Goal: Task Accomplishment & Management: Complete application form

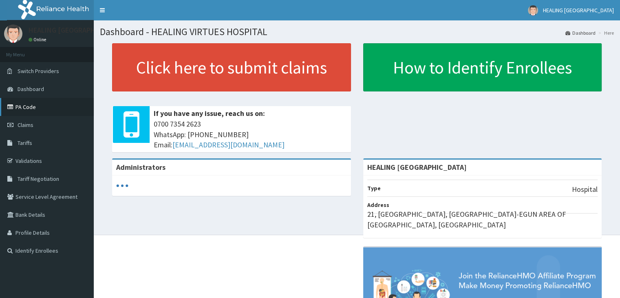
click at [25, 107] on link "PA Code" at bounding box center [47, 107] width 94 height 18
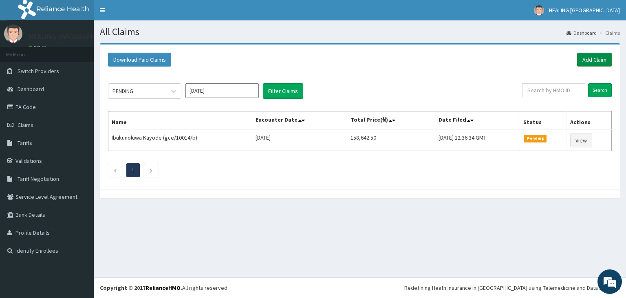
click at [595, 57] on link "Add Claim" at bounding box center [594, 60] width 35 height 14
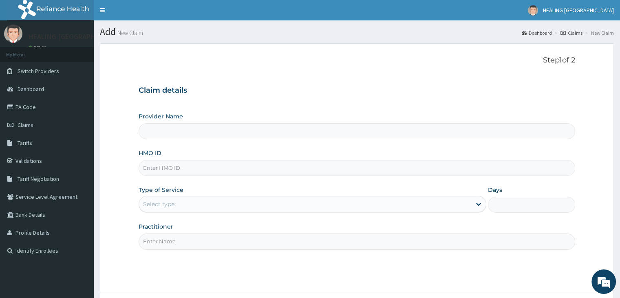
click at [205, 170] on input "HMO ID" at bounding box center [357, 168] width 436 height 16
type input "IBL"
type input "HEALING VIRTUES HOSPITAL"
type input "IBL/10257/A"
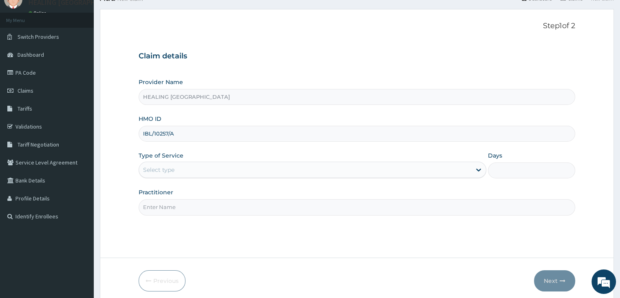
scroll to position [67, 0]
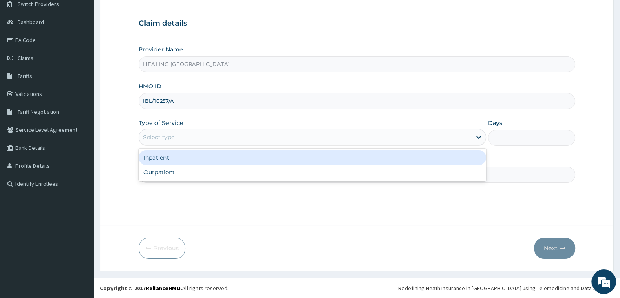
click at [265, 134] on div "Select type" at bounding box center [305, 136] width 332 height 13
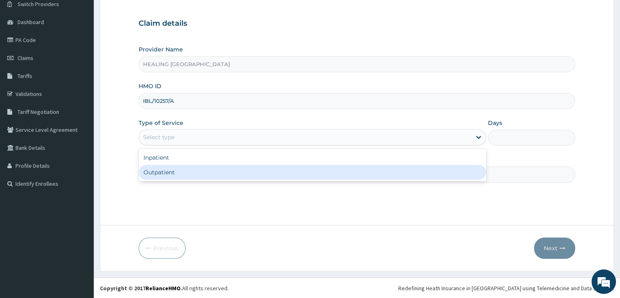
click at [261, 173] on div "Outpatient" at bounding box center [313, 172] width 348 height 15
type input "1"
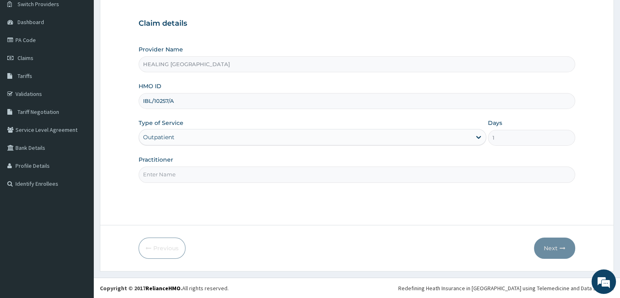
click at [249, 174] on input "Practitioner" at bounding box center [357, 174] width 436 height 16
type input "Dr Ajayi"
click at [551, 247] on button "Next" at bounding box center [554, 247] width 41 height 21
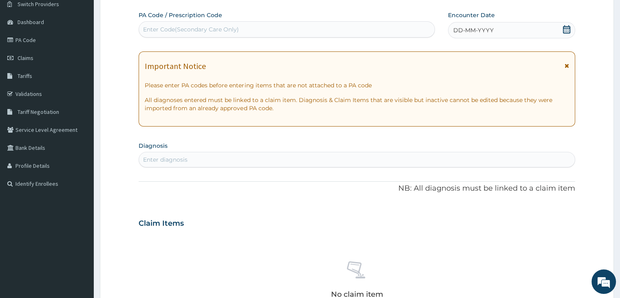
click at [566, 26] on icon at bounding box center [566, 29] width 8 height 8
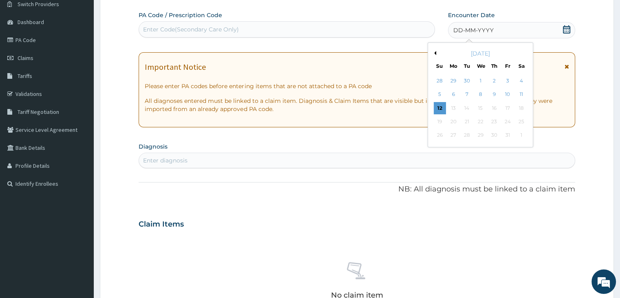
click at [435, 51] on button "Previous Month" at bounding box center [434, 53] width 4 height 4
click at [468, 121] on div "23" at bounding box center [467, 121] width 12 height 12
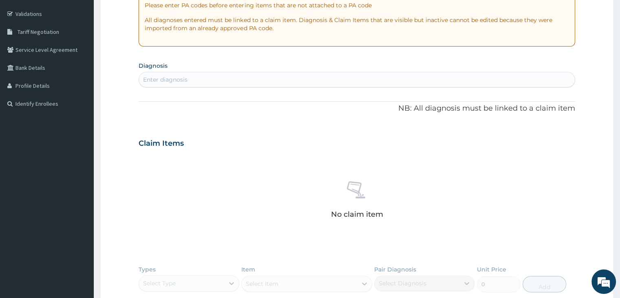
scroll to position [148, 0]
click at [256, 77] on div "Enter diagnosis" at bounding box center [356, 77] width 435 height 13
type input "malaria"
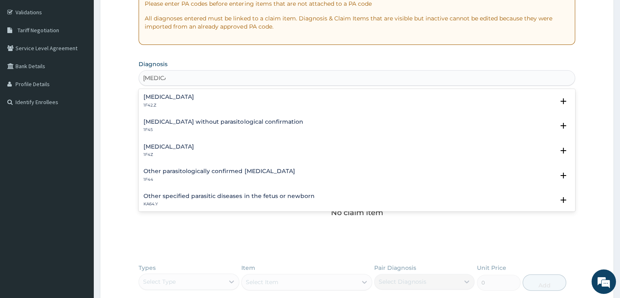
click at [194, 149] on h4 "Malaria, unspecified" at bounding box center [168, 146] width 51 height 6
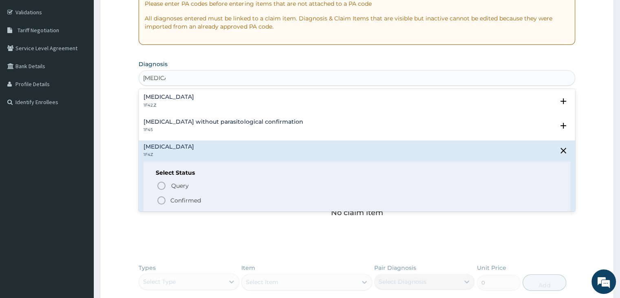
click at [163, 199] on icon "status option filled" at bounding box center [162, 200] width 10 height 10
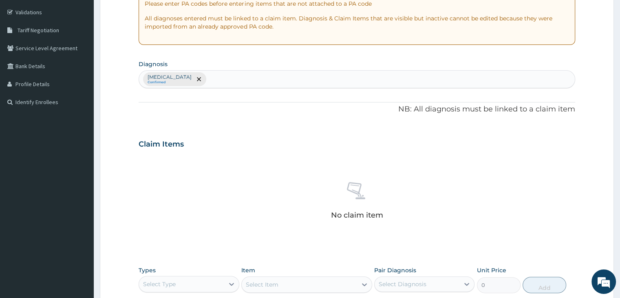
click at [277, 83] on div "Malaria, unspecified Confirmed" at bounding box center [356, 79] width 435 height 17
type input "cough"
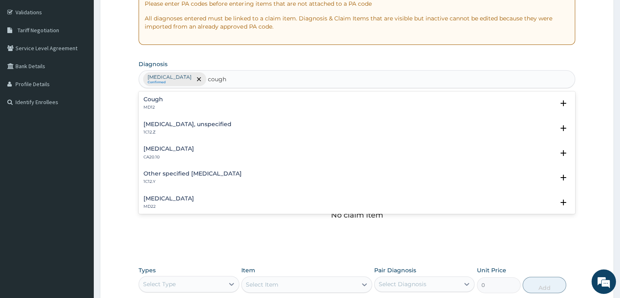
click at [189, 97] on div "Cough MD12" at bounding box center [356, 103] width 426 height 14
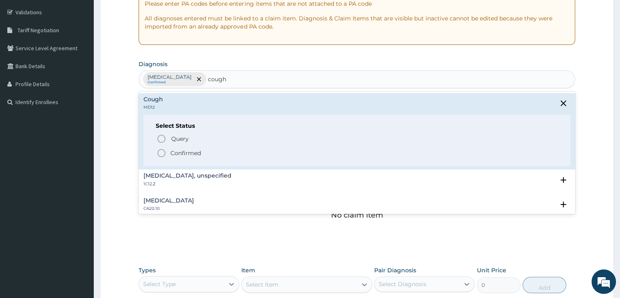
click at [163, 149] on icon "status option filled" at bounding box center [162, 153] width 10 height 10
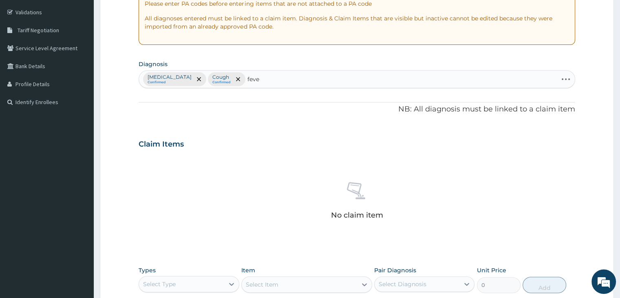
type input "fever"
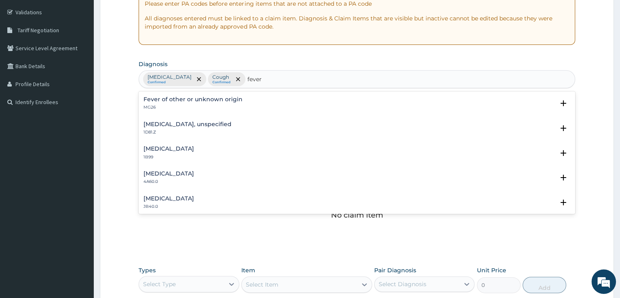
click at [207, 96] on h4 "Fever of other or unknown origin" at bounding box center [192, 99] width 99 height 6
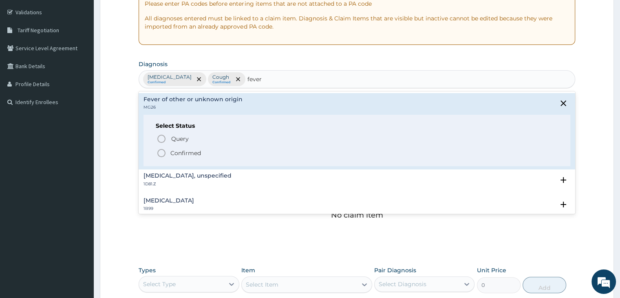
click at [159, 152] on icon "status option filled" at bounding box center [162, 153] width 10 height 10
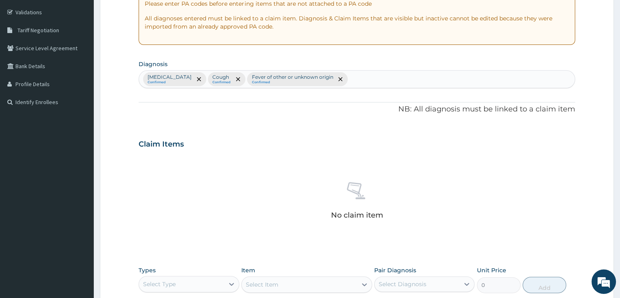
click at [301, 118] on div "PA Code / Prescription Code Enter Code(Secondary Care Only) Encounter Date 23-0…" at bounding box center [357, 141] width 436 height 424
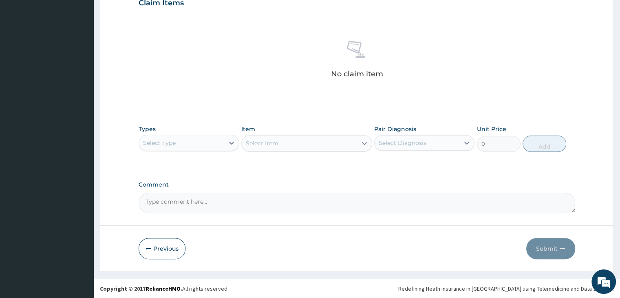
click at [191, 142] on div "Select Type" at bounding box center [181, 142] width 85 height 13
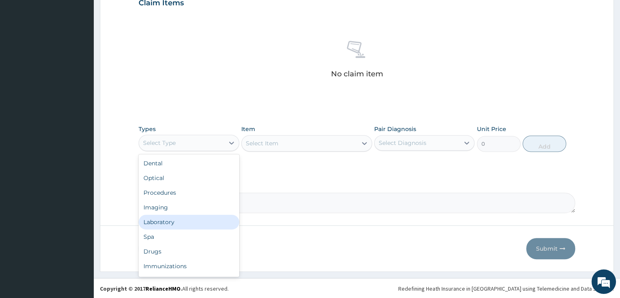
click at [185, 222] on div "Laboratory" at bounding box center [189, 221] width 100 height 15
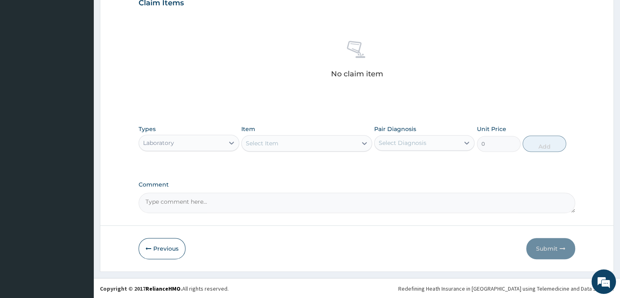
click at [300, 137] on div "Select Item" at bounding box center [299, 143] width 115 height 13
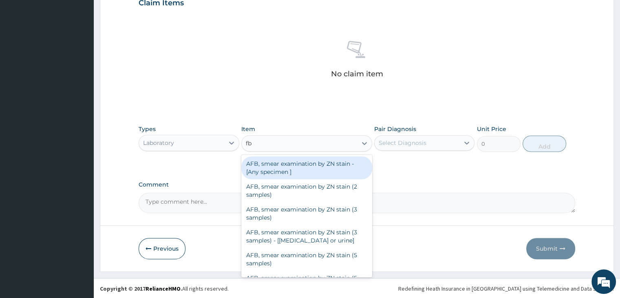
type input "fbc"
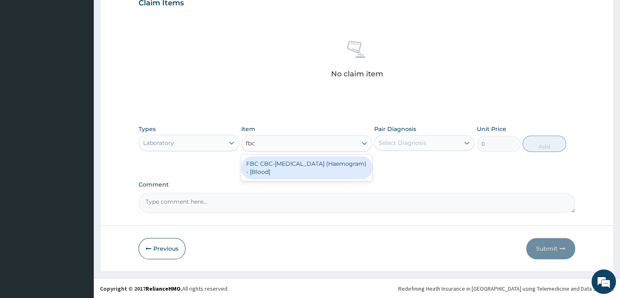
click at [305, 170] on div "FBC CBC-Complete Blood Count (Haemogram) - [Blood]" at bounding box center [306, 167] width 131 height 23
type input "4600"
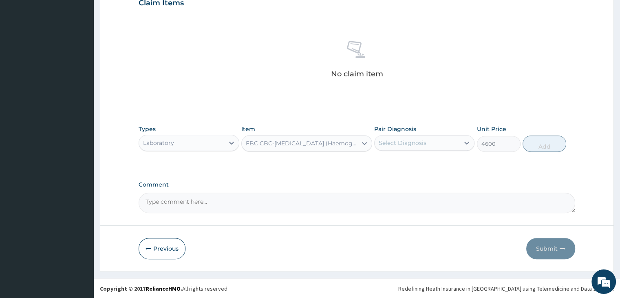
click at [441, 145] on div "Select Diagnosis" at bounding box center [417, 142] width 85 height 13
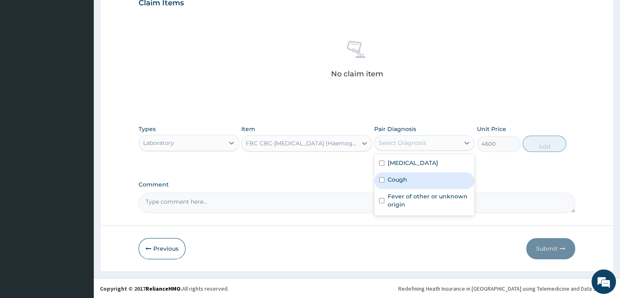
click at [427, 179] on div "Cough" at bounding box center [424, 180] width 100 height 17
checkbox input "true"
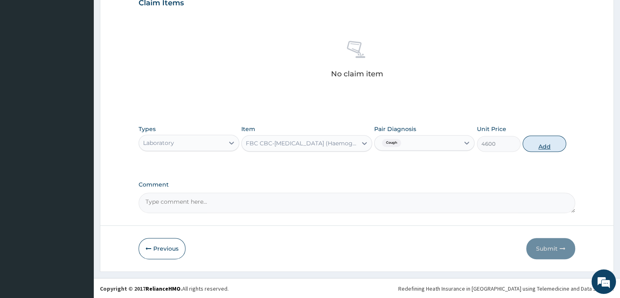
click at [547, 140] on button "Add" at bounding box center [544, 143] width 44 height 16
type input "0"
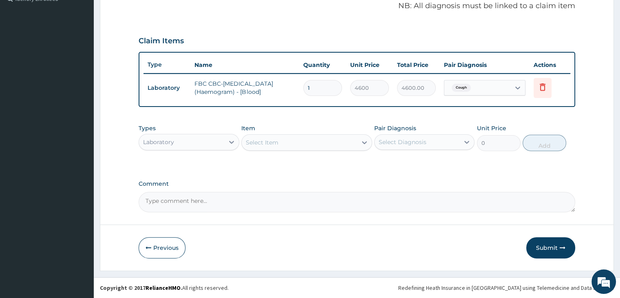
scroll to position [250, 0]
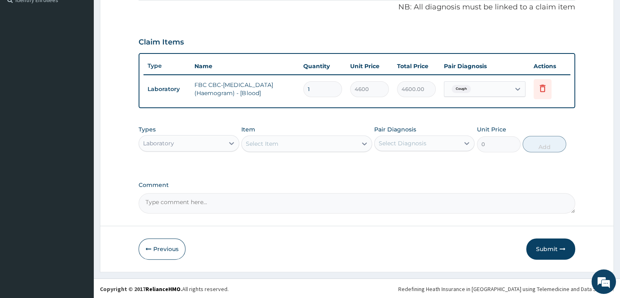
click at [308, 146] on div "Select Item" at bounding box center [299, 143] width 115 height 13
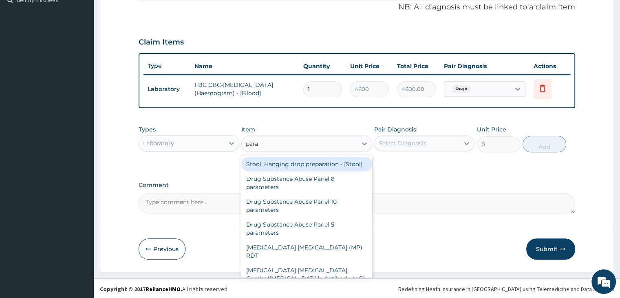
type input "paras"
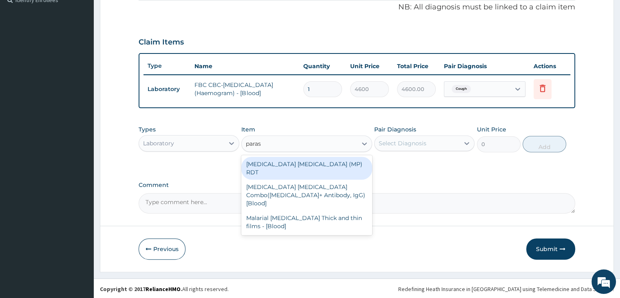
click at [302, 164] on div "MALARIA PARASITE (MP) RDT" at bounding box center [306, 168] width 131 height 23
type input "1725"
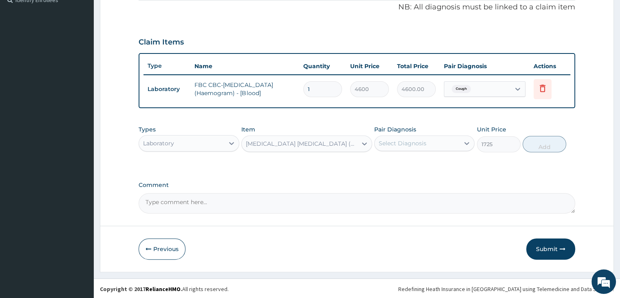
click at [434, 137] on div "Select Diagnosis" at bounding box center [417, 143] width 85 height 13
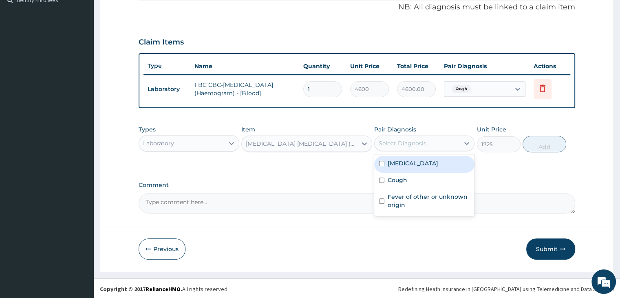
click at [433, 165] on label "Malaria, unspecified" at bounding box center [413, 163] width 51 height 8
checkbox input "true"
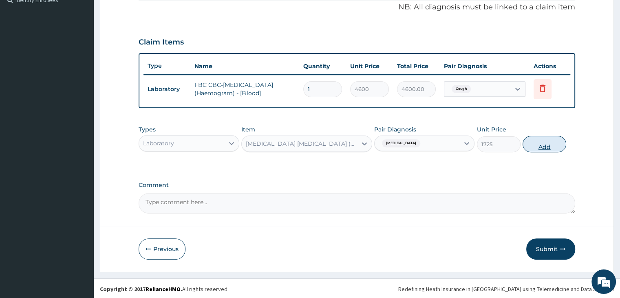
click at [548, 146] on button "Add" at bounding box center [544, 144] width 44 height 16
type input "0"
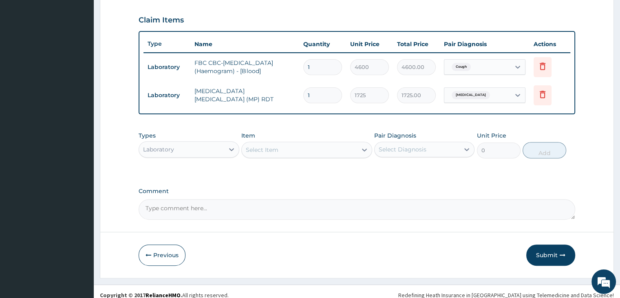
scroll to position [278, 0]
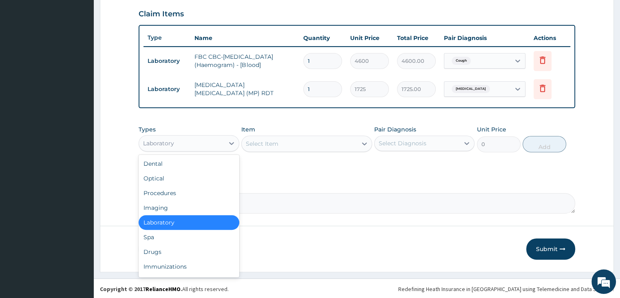
click at [209, 147] on div "Laboratory" at bounding box center [181, 143] width 85 height 13
click at [189, 254] on div "Drugs" at bounding box center [189, 251] width 100 height 15
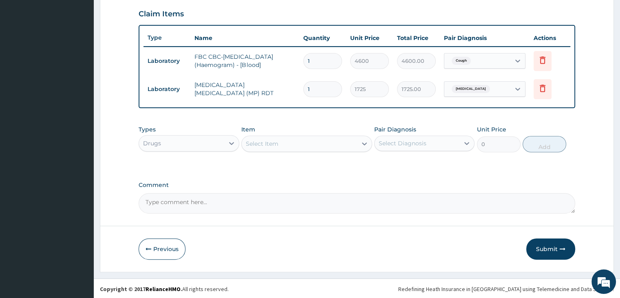
click at [308, 146] on div "Select Item" at bounding box center [299, 143] width 115 height 13
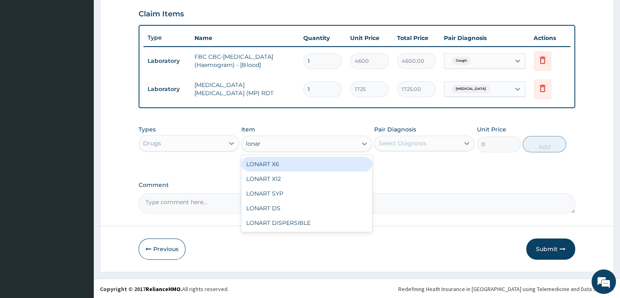
type input "lonart"
click at [310, 164] on div "LONART X6" at bounding box center [306, 164] width 131 height 15
type input "506"
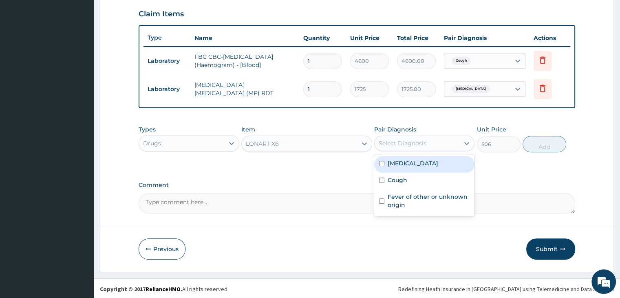
click at [403, 144] on div "Select Diagnosis" at bounding box center [403, 143] width 48 height 8
click at [411, 165] on label "Malaria, unspecified" at bounding box center [413, 163] width 51 height 8
checkbox input "true"
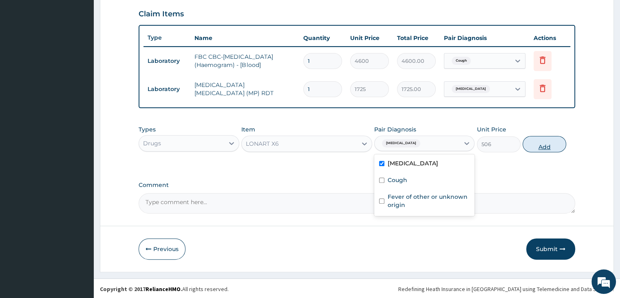
click at [539, 144] on button "Add" at bounding box center [544, 144] width 44 height 16
type input "0"
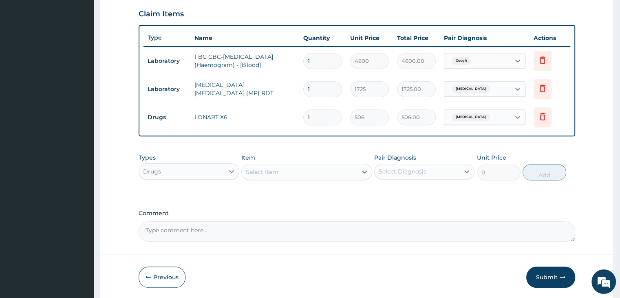
click at [309, 167] on div "Select Item" at bounding box center [299, 171] width 115 height 13
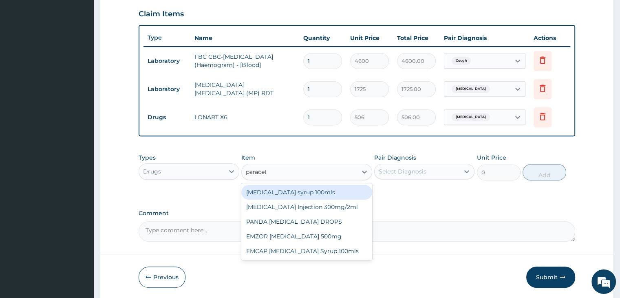
type input "paraceta"
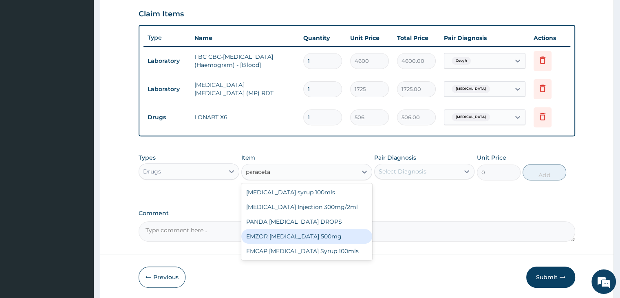
click at [297, 240] on div "EMZOR PARACETAMOL 500mg" at bounding box center [306, 236] width 131 height 15
type input "25.3"
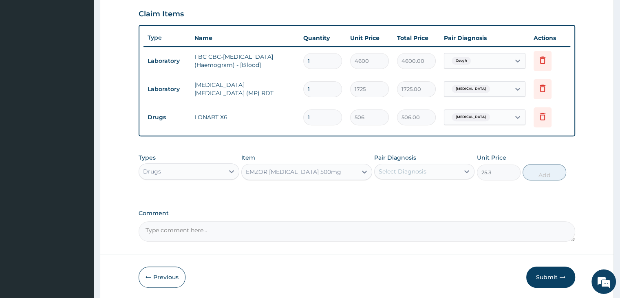
click at [437, 172] on div "Select Diagnosis" at bounding box center [417, 171] width 85 height 13
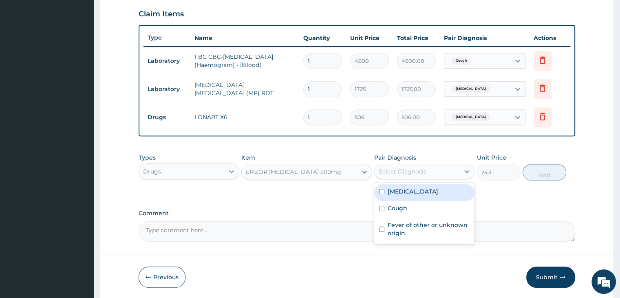
click at [428, 192] on label "Malaria, unspecified" at bounding box center [413, 191] width 51 height 8
checkbox input "true"
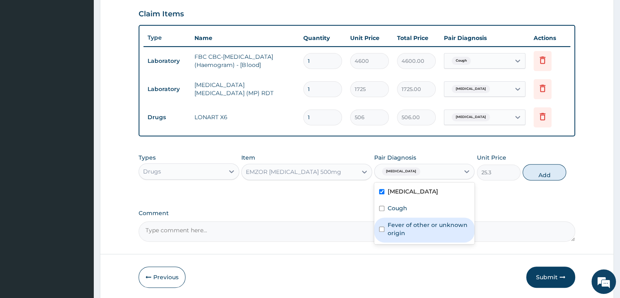
click at [418, 221] on label "Fever of other or unknown origin" at bounding box center [429, 228] width 82 height 16
checkbox input "true"
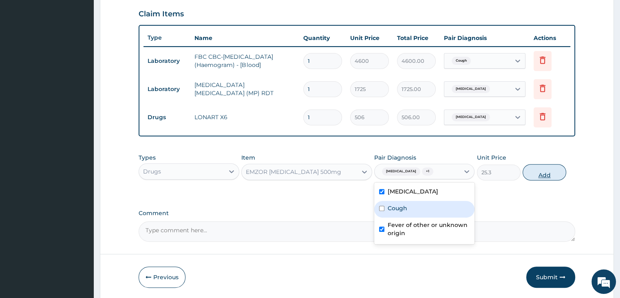
click at [544, 174] on button "Add" at bounding box center [544, 172] width 44 height 16
type input "0"
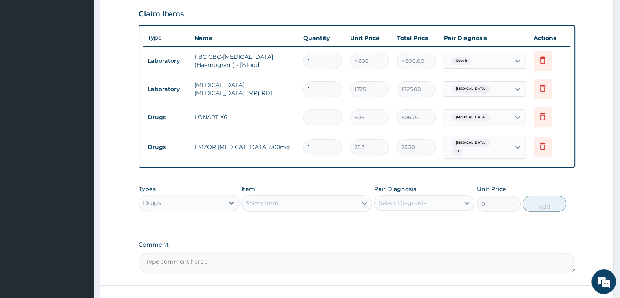
click at [284, 207] on div "Select Item" at bounding box center [299, 202] width 115 height 13
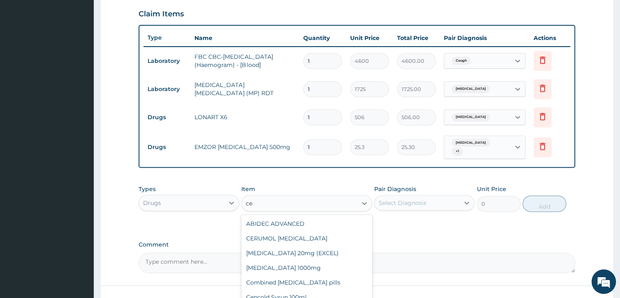
type input "c"
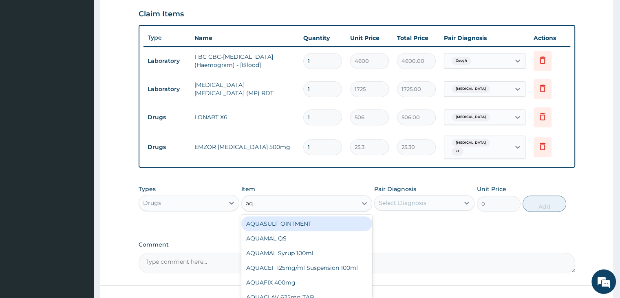
type input "aqu"
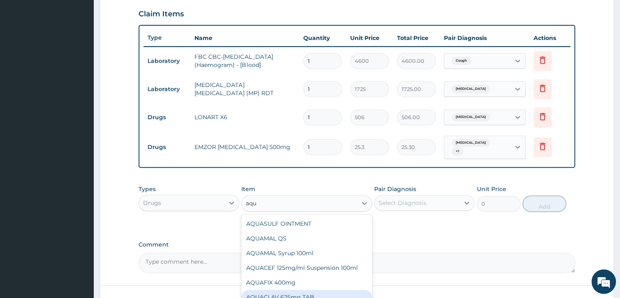
click at [298, 292] on div "AQUACLAV 625mg TAB" at bounding box center [306, 296] width 131 height 15
type input "259.325"
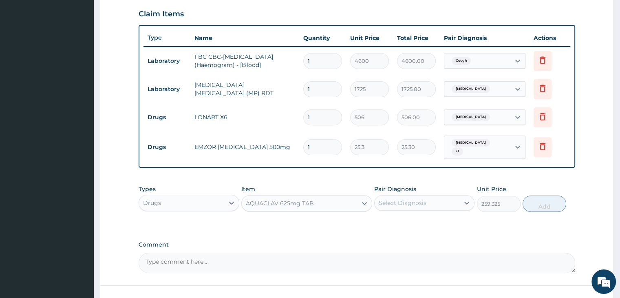
click at [410, 211] on div "Types Drugs Item AQUACLAV 625mg TAB Pair Diagnosis Select Diagnosis Unit Price …" at bounding box center [357, 198] width 436 height 35
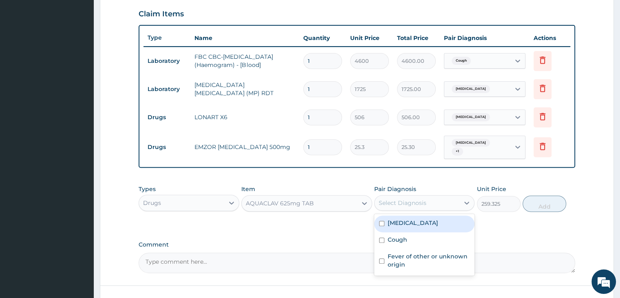
click at [411, 206] on div "Select Diagnosis" at bounding box center [417, 202] width 85 height 13
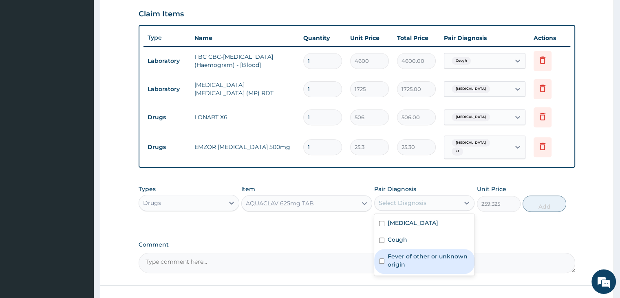
click at [424, 257] on label "Fever of other or unknown origin" at bounding box center [429, 260] width 82 height 16
checkbox input "true"
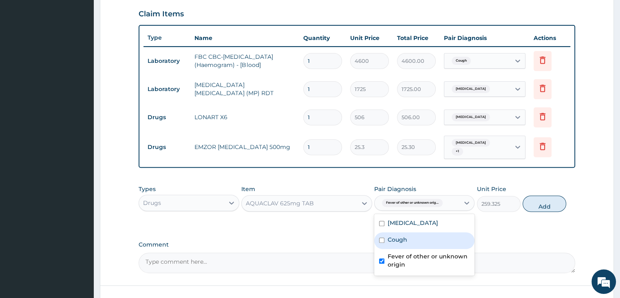
click at [556, 201] on button "Add" at bounding box center [544, 203] width 44 height 16
type input "0"
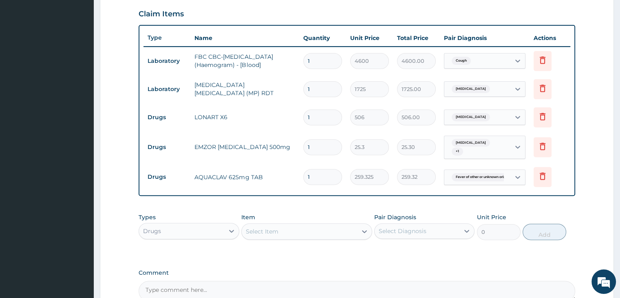
type input "14"
type input "3630.55"
type input "14"
click at [336, 148] on input "1" at bounding box center [322, 147] width 39 height 16
type input "18"
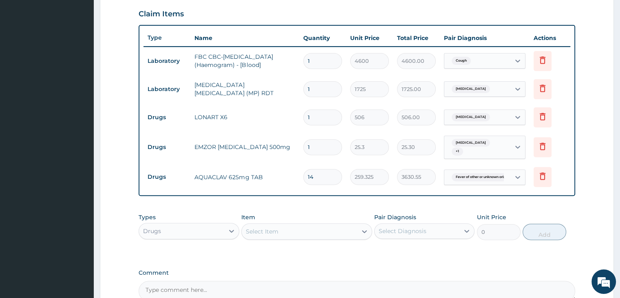
type input "455.40"
type input "18"
click at [330, 120] on input "1" at bounding box center [322, 117] width 39 height 16
type input "0.00"
type input "6"
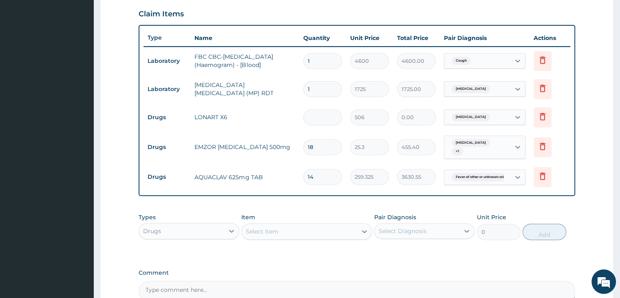
type input "3036.00"
type input "6"
drag, startPoint x: 412, startPoint y: 258, endPoint x: 410, endPoint y: 265, distance: 7.3
click at [411, 261] on div "PA Code / Prescription Code Enter Code(Secondary Care Only) Encounter Date 23-0…" at bounding box center [357, 49] width 436 height 501
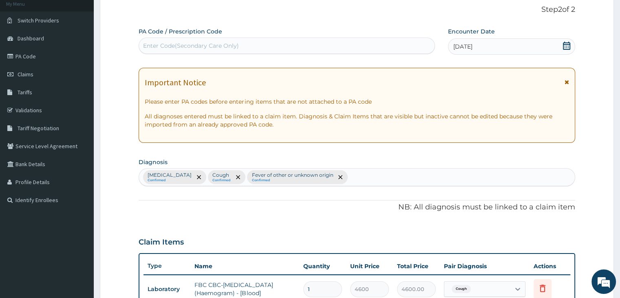
scroll to position [34, 0]
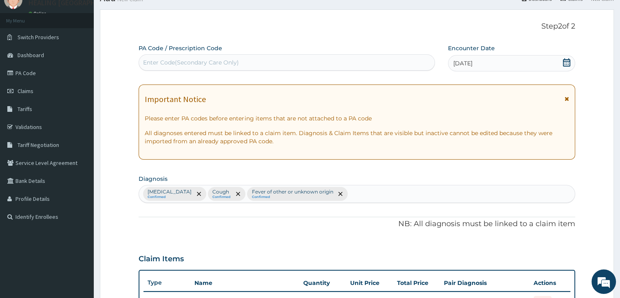
click at [402, 187] on div "Malaria, unspecified Confirmed Cough Confirmed Fever of other or unknown origin…" at bounding box center [356, 193] width 435 height 17
type input "sepsis"
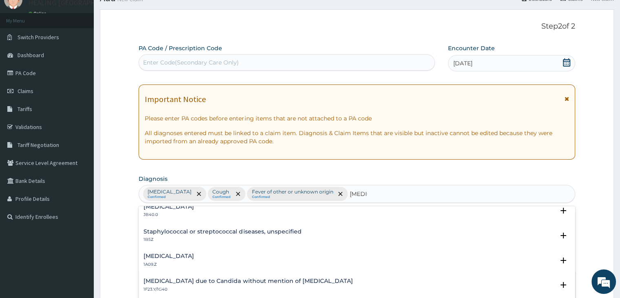
scroll to position [122, 0]
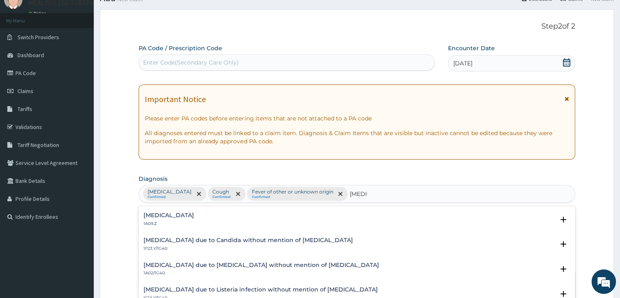
click at [187, 213] on h4 "Salmonella infection, unspecified" at bounding box center [168, 215] width 51 height 6
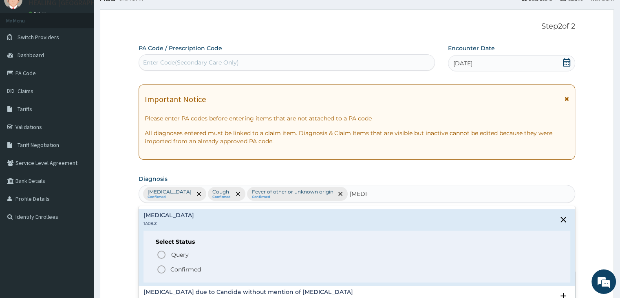
click at [157, 269] on icon "status option filled" at bounding box center [162, 269] width 10 height 10
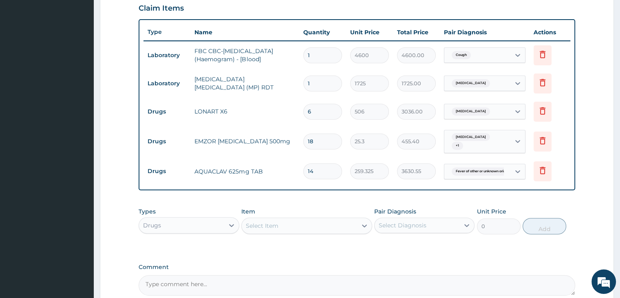
scroll to position [360, 0]
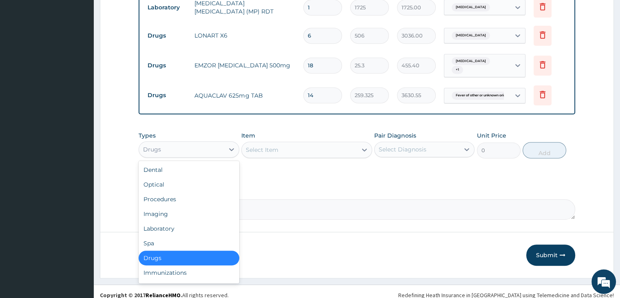
click at [207, 148] on div "Drugs" at bounding box center [181, 149] width 85 height 13
click at [189, 198] on div "Procedures" at bounding box center [189, 199] width 100 height 15
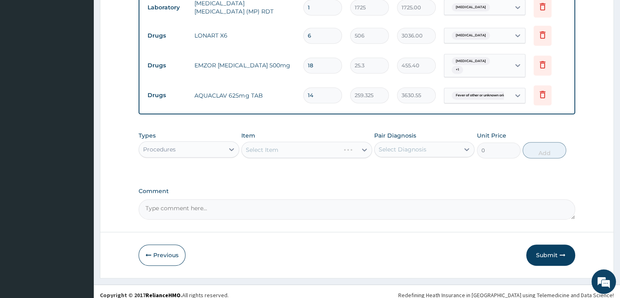
click at [323, 153] on div "Select Item" at bounding box center [299, 149] width 115 height 13
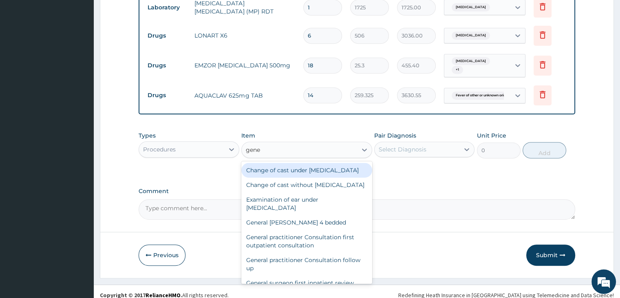
type input "gener"
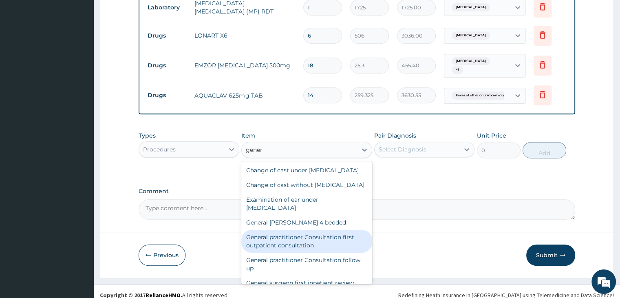
click at [297, 252] on div "General practitioner Consultation first outpatient consultation" at bounding box center [306, 240] width 131 height 23
type input "3795"
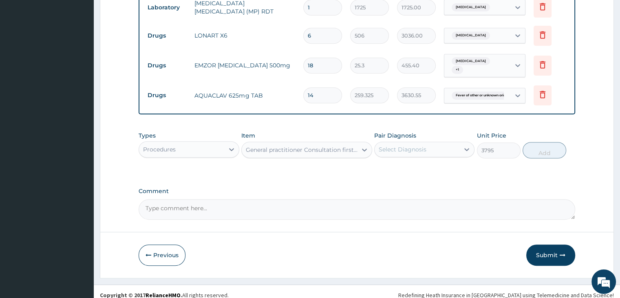
click at [418, 149] on div "Select Diagnosis" at bounding box center [403, 149] width 48 height 8
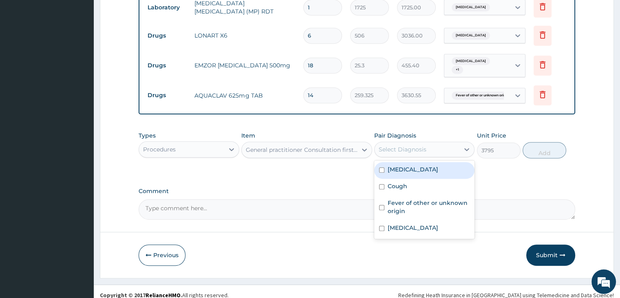
click at [416, 168] on label "Malaria, unspecified" at bounding box center [413, 169] width 51 height 8
checkbox input "true"
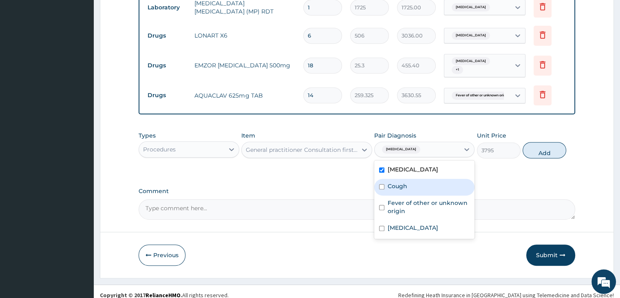
click at [410, 184] on div "Cough" at bounding box center [424, 187] width 100 height 17
checkbox input "true"
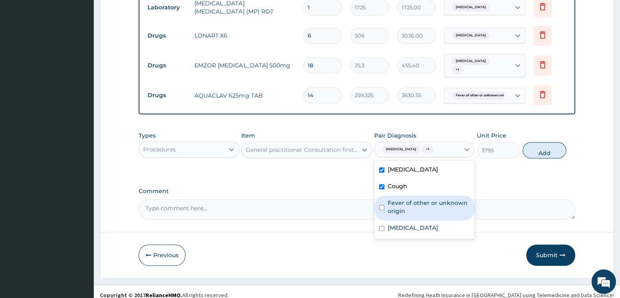
click at [421, 207] on label "Fever of other or unknown origin" at bounding box center [429, 206] width 82 height 16
checkbox input "true"
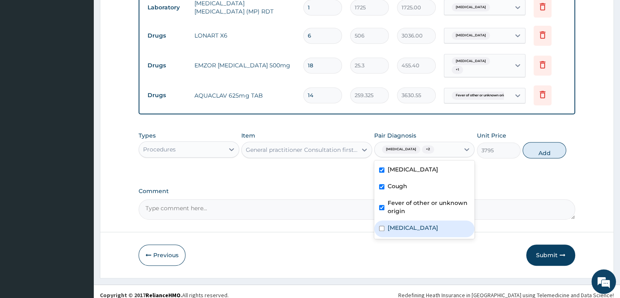
click at [421, 231] on label "Salmonella infection, unspecified" at bounding box center [413, 227] width 51 height 8
checkbox input "true"
click at [542, 143] on button "Add" at bounding box center [544, 150] width 44 height 16
type input "0"
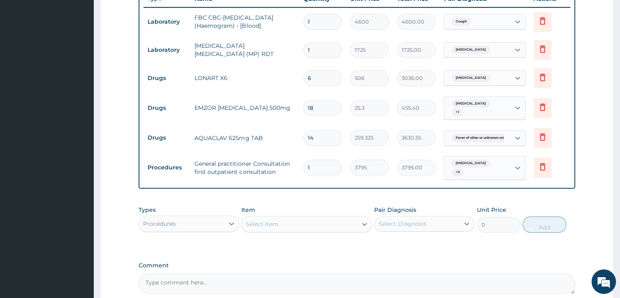
scroll to position [397, 0]
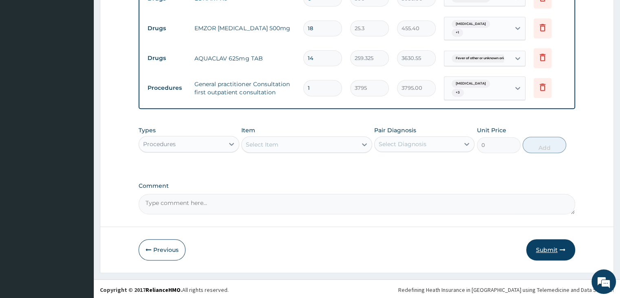
click at [541, 243] on button "Submit" at bounding box center [550, 249] width 49 height 21
